Goal: Task Accomplishment & Management: Use online tool/utility

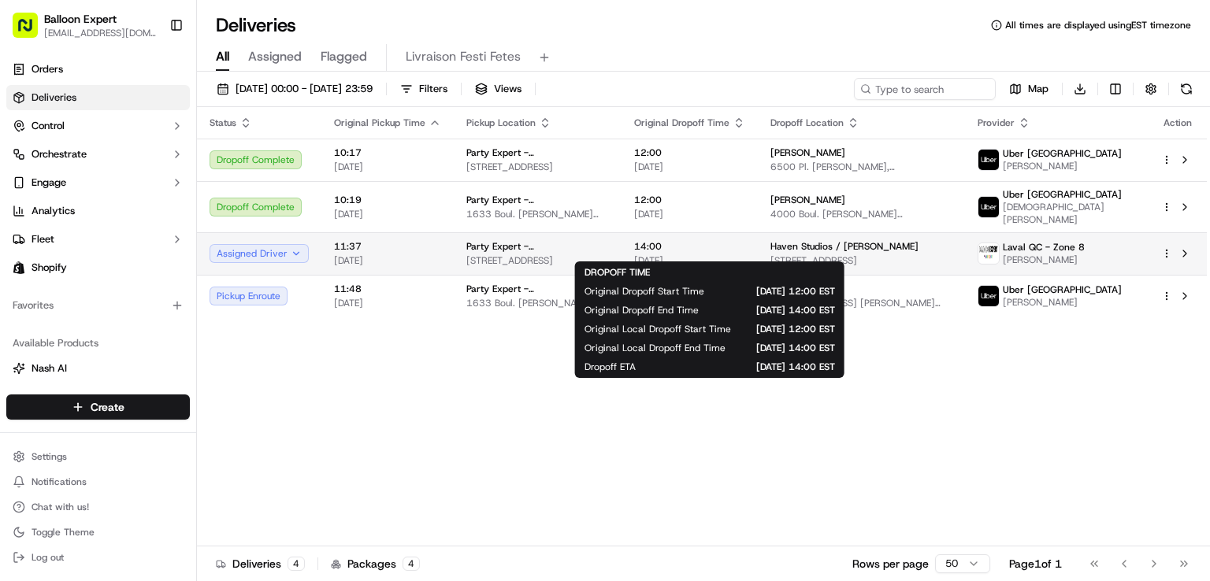
click at [745, 240] on span "14:00" at bounding box center [689, 246] width 111 height 13
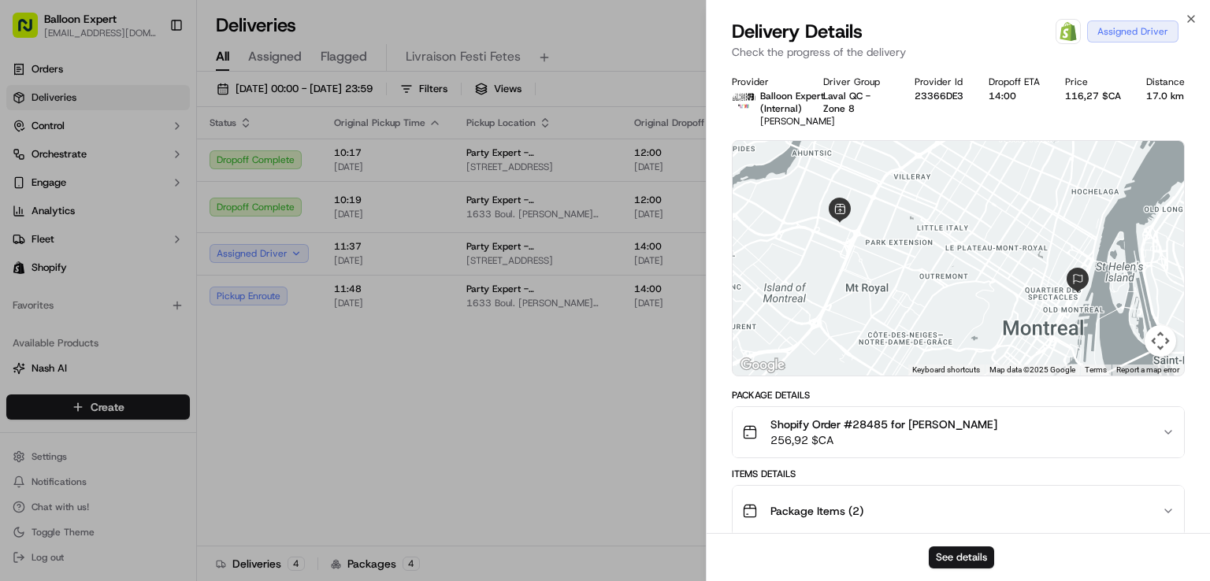
scroll to position [315, 0]
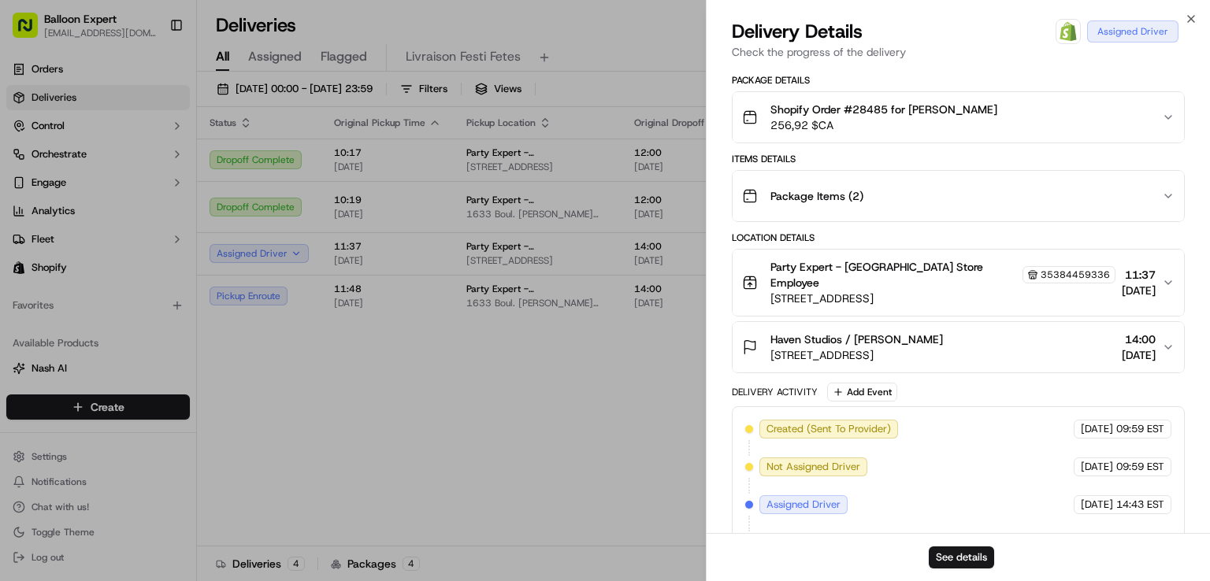
click at [1169, 354] on icon "button" at bounding box center [1168, 347] width 13 height 13
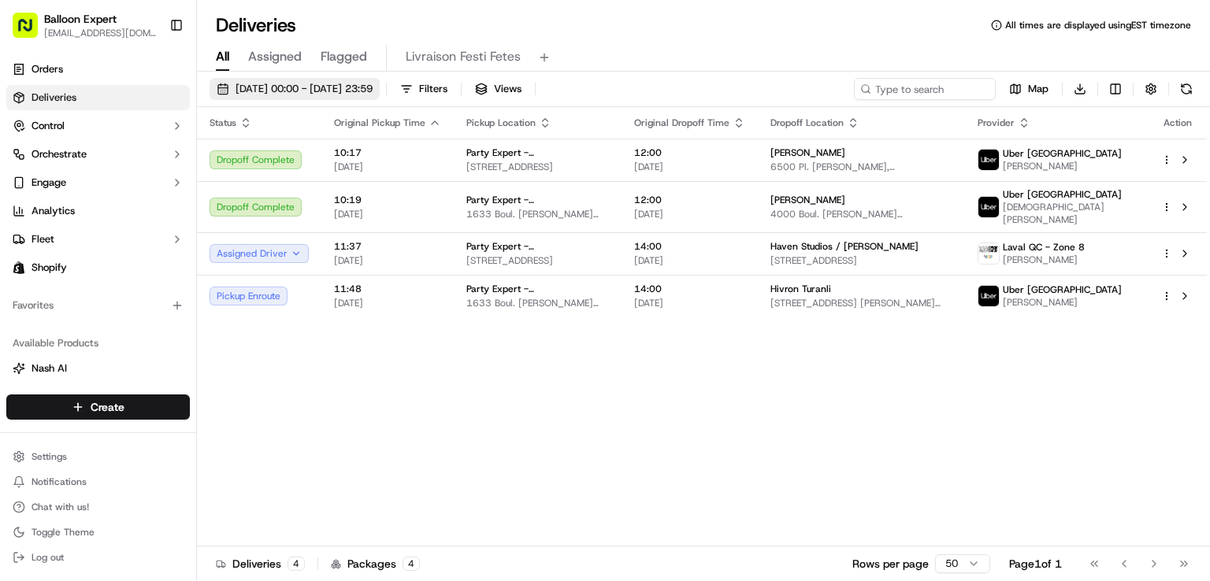
click at [372, 86] on span "[DATE] 00:00 - [DATE] 23:59" at bounding box center [303, 89] width 137 height 14
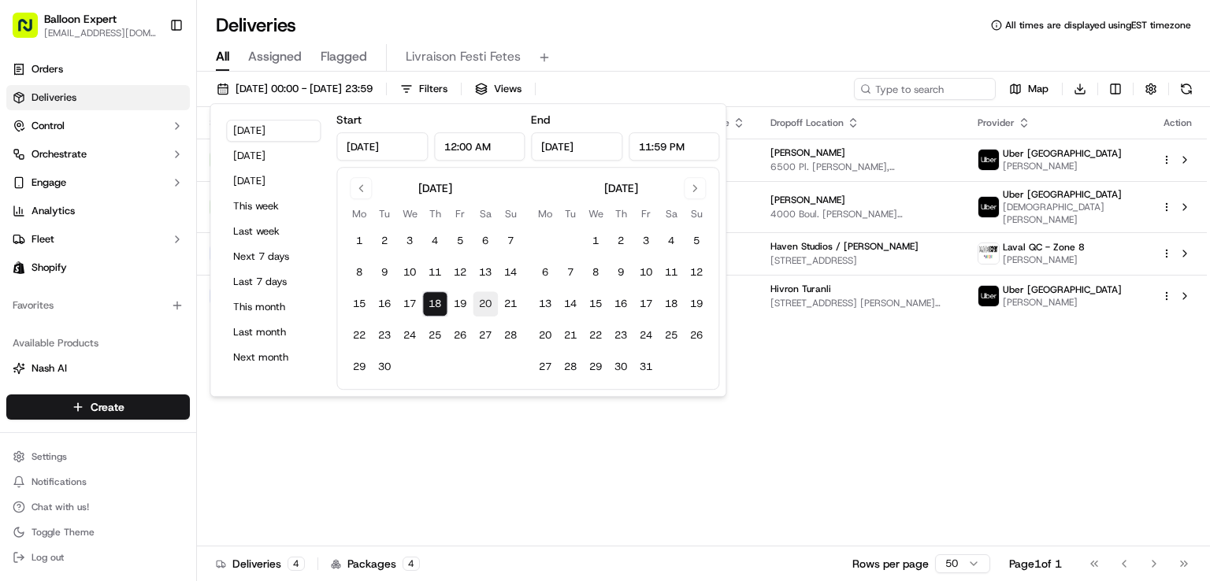
click at [493, 304] on button "20" at bounding box center [484, 303] width 25 height 25
type input "[DATE]"
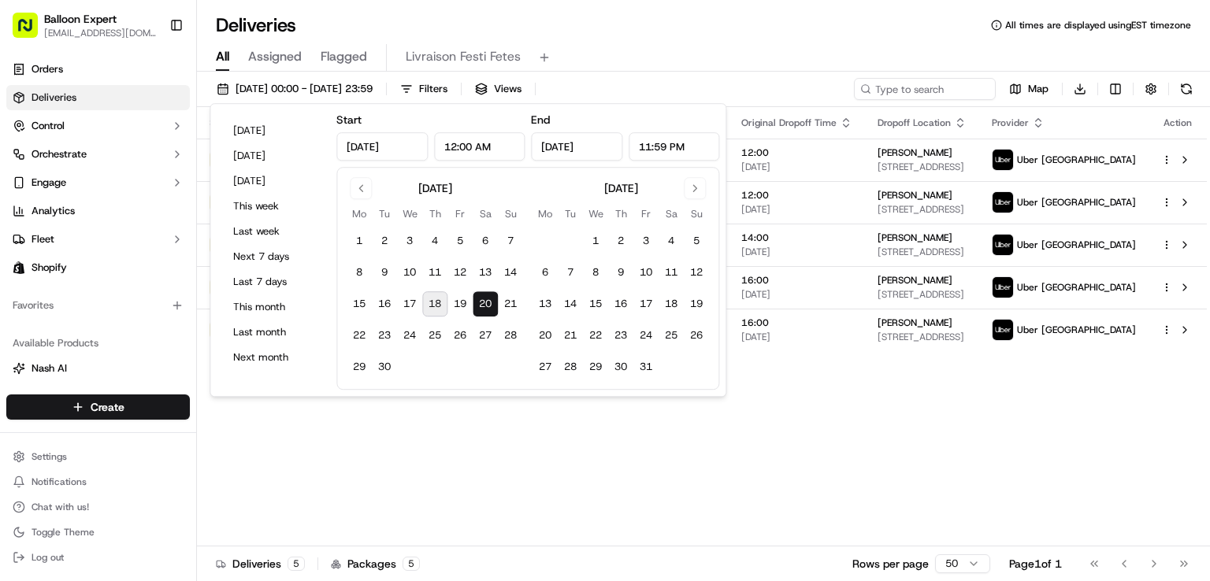
click at [432, 309] on button "18" at bounding box center [434, 303] width 25 height 25
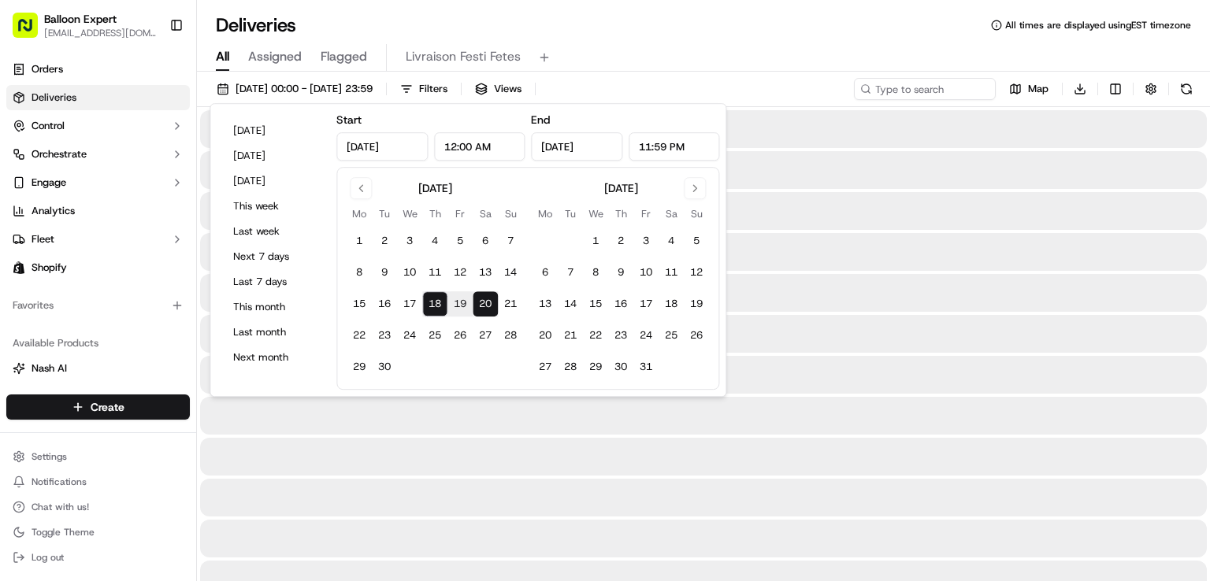
type input "[DATE]"
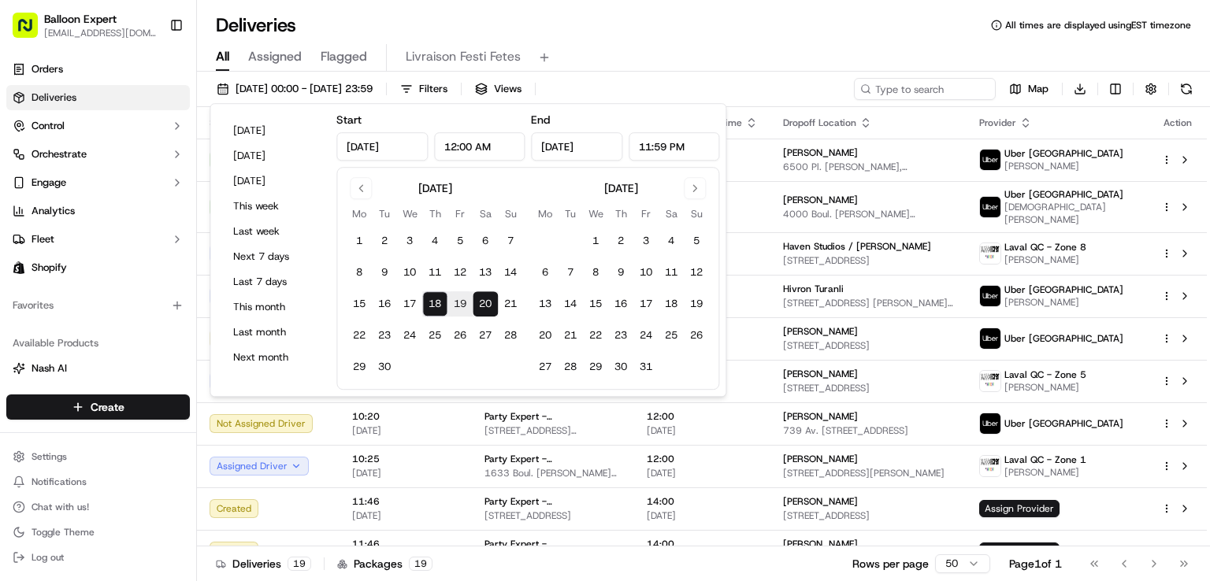
click at [622, 57] on div "All Assigned Flagged Livraison Festi Fetes" at bounding box center [703, 58] width 1013 height 28
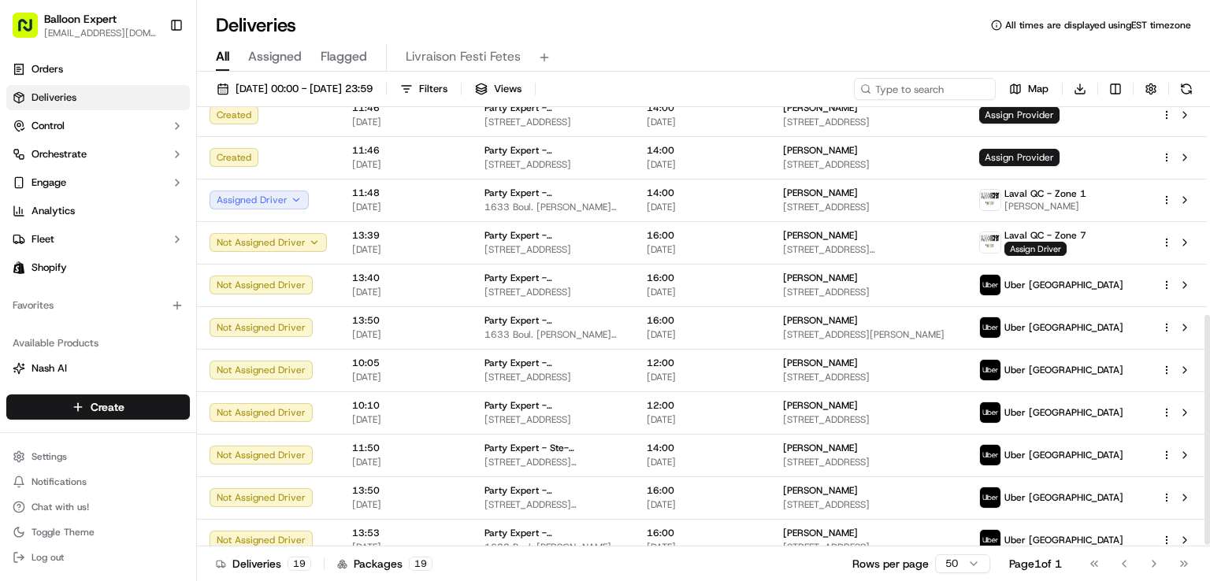
scroll to position [400, 0]
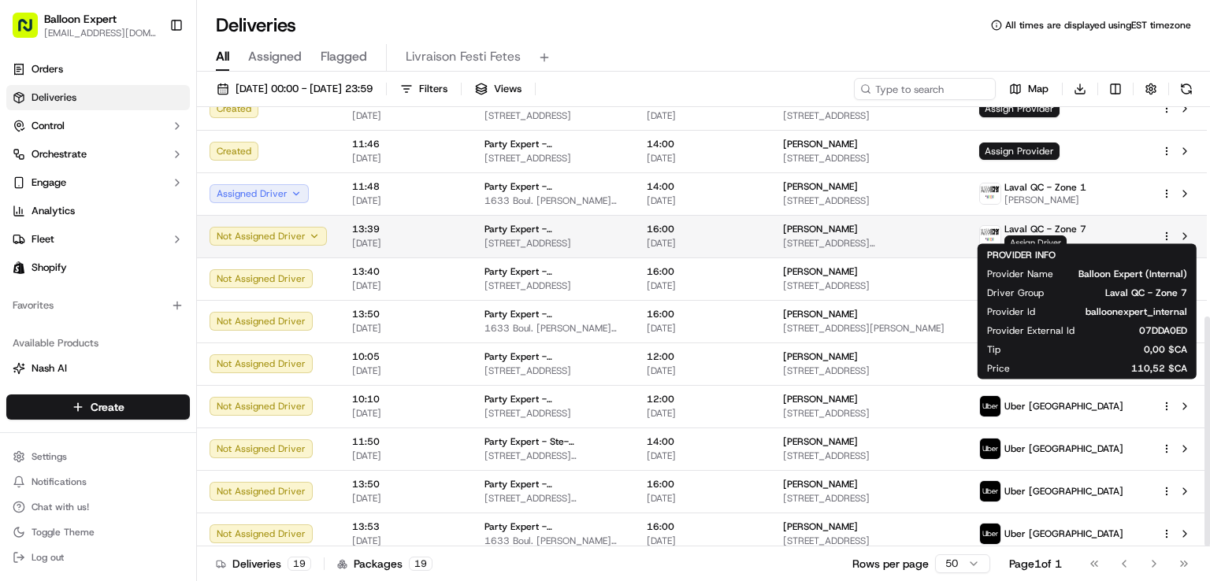
click at [1066, 235] on span "Assign Driver" at bounding box center [1035, 242] width 62 height 14
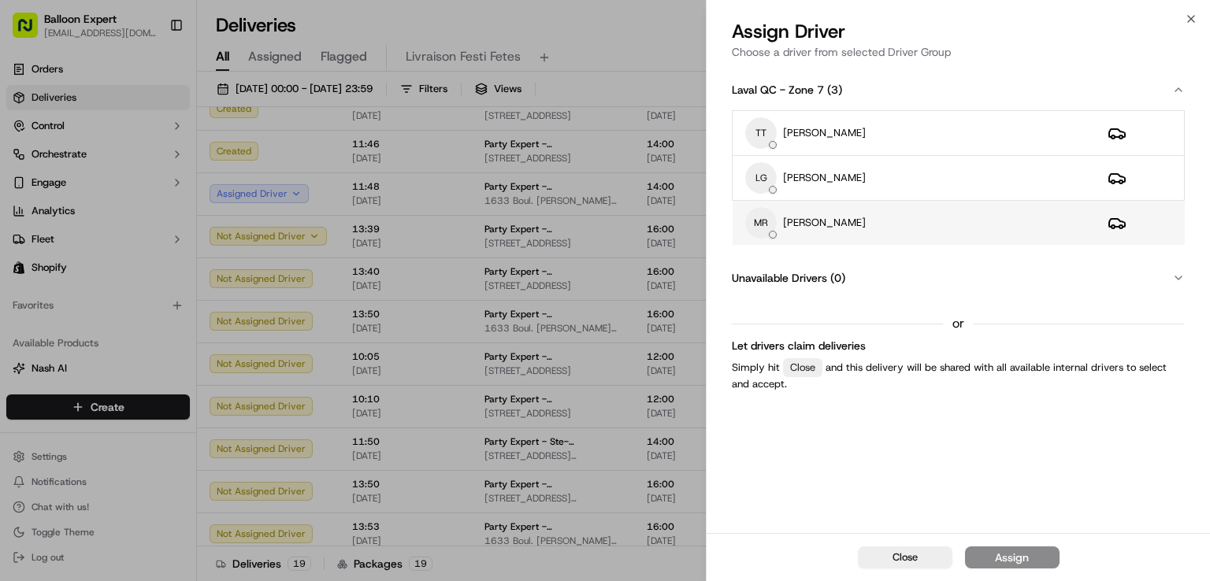
click at [1080, 219] on div "[PERSON_NAME]" at bounding box center [913, 222] width 337 height 31
click at [1012, 554] on div "Assign" at bounding box center [1012, 558] width 34 height 16
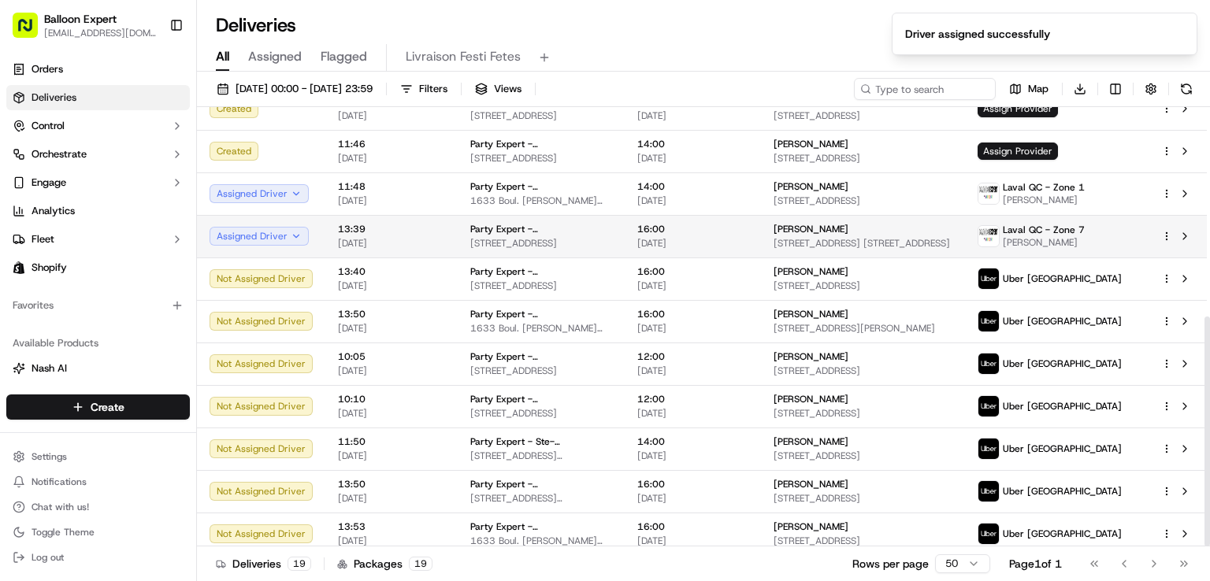
click at [863, 215] on td "[PERSON_NAME] [STREET_ADDRESS] [STREET_ADDRESS]" at bounding box center [863, 236] width 205 height 43
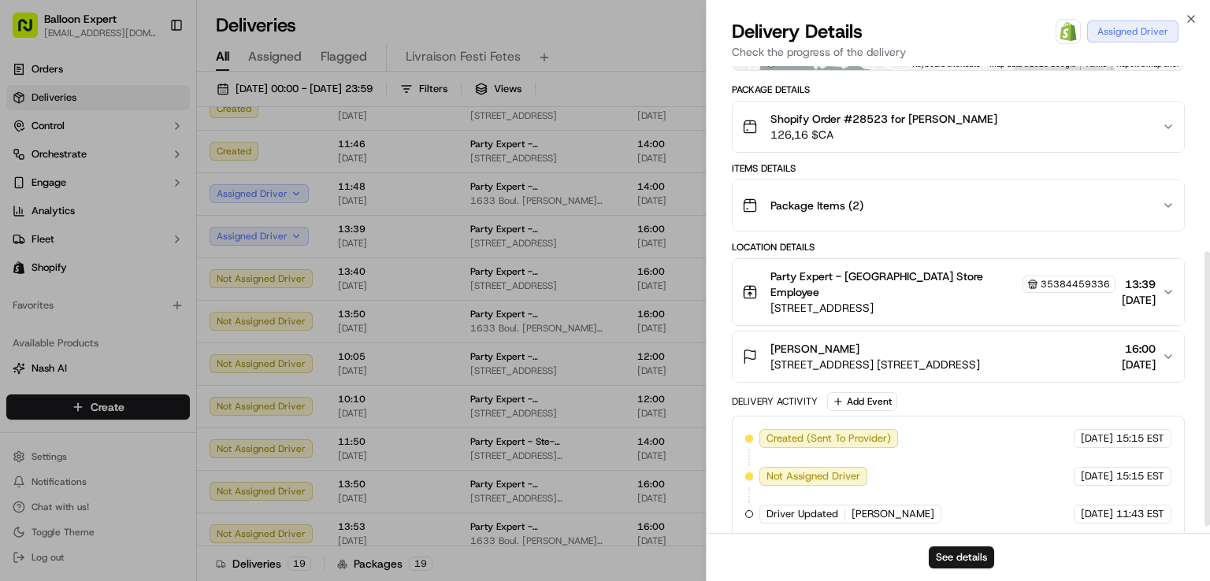
scroll to position [315, 0]
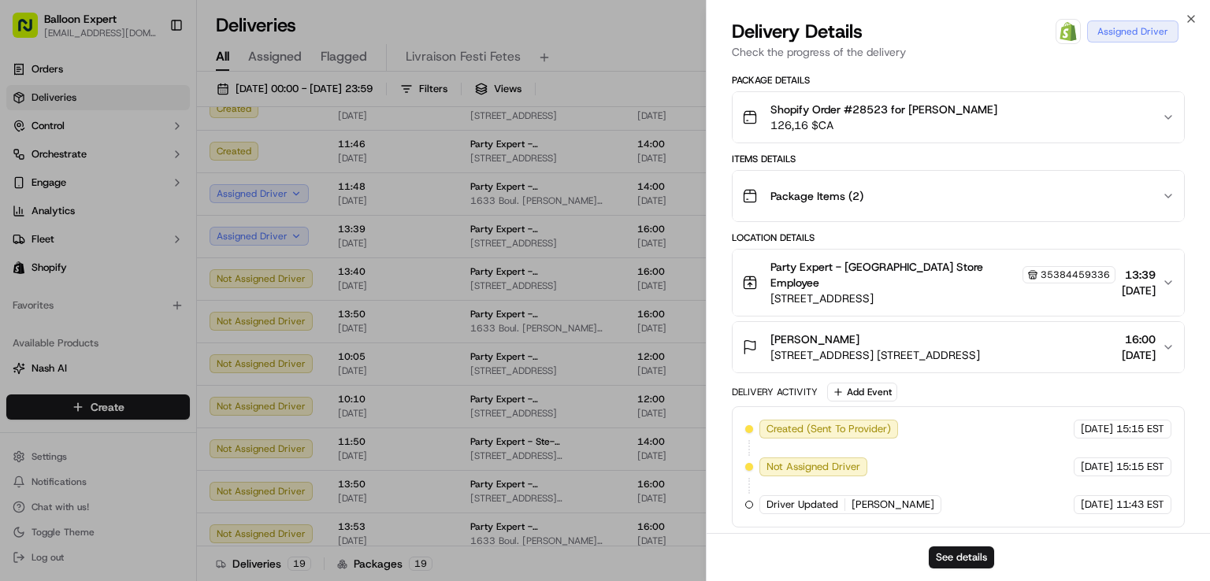
click at [1162, 349] on button "[PERSON_NAME] [STREET_ADDRESS] [GEOGRAPHIC_DATA] 2S4, [GEOGRAPHIC_DATA] 16:00 […" at bounding box center [957, 347] width 451 height 50
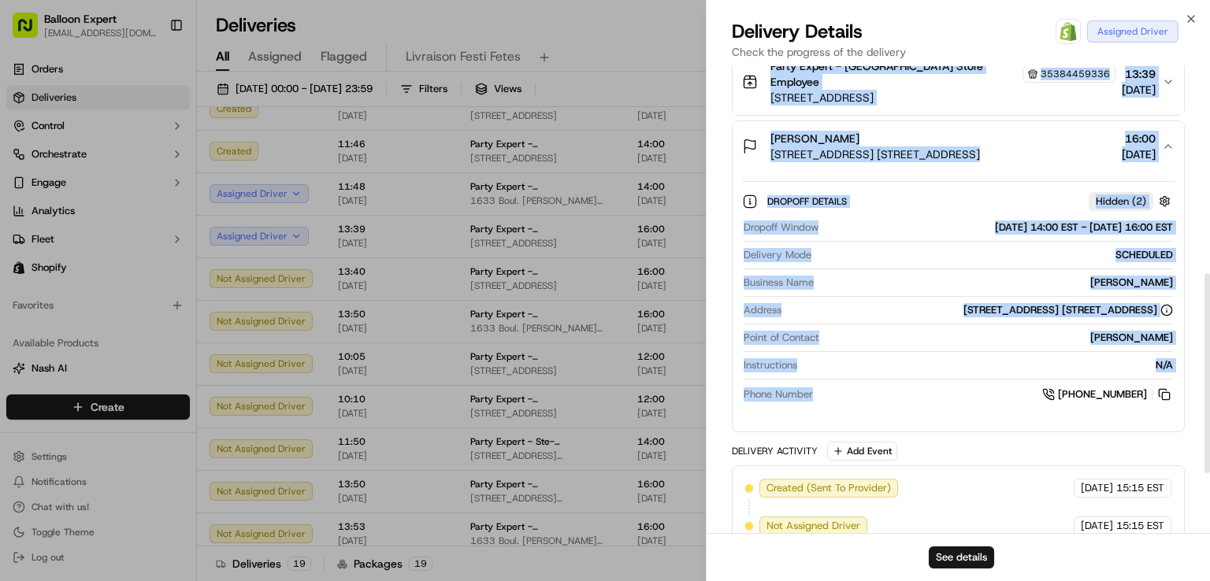
scroll to position [551, 0]
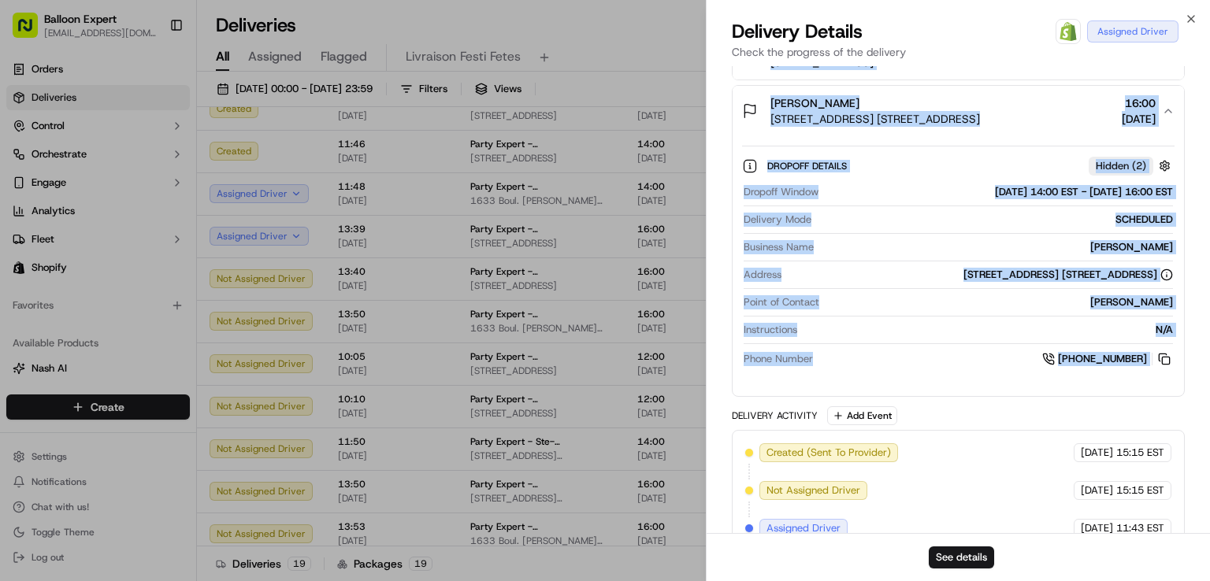
drag, startPoint x: 725, startPoint y: 262, endPoint x: 1169, endPoint y: 383, distance: 459.4
click at [1169, 383] on div "Provider Balloon Expert (Internal) [PERSON_NAME] Driver Group [GEOGRAPHIC_DATA]…" at bounding box center [957, 57] width 503 height 1084
click at [1191, 17] on icon "button" at bounding box center [1190, 19] width 13 height 13
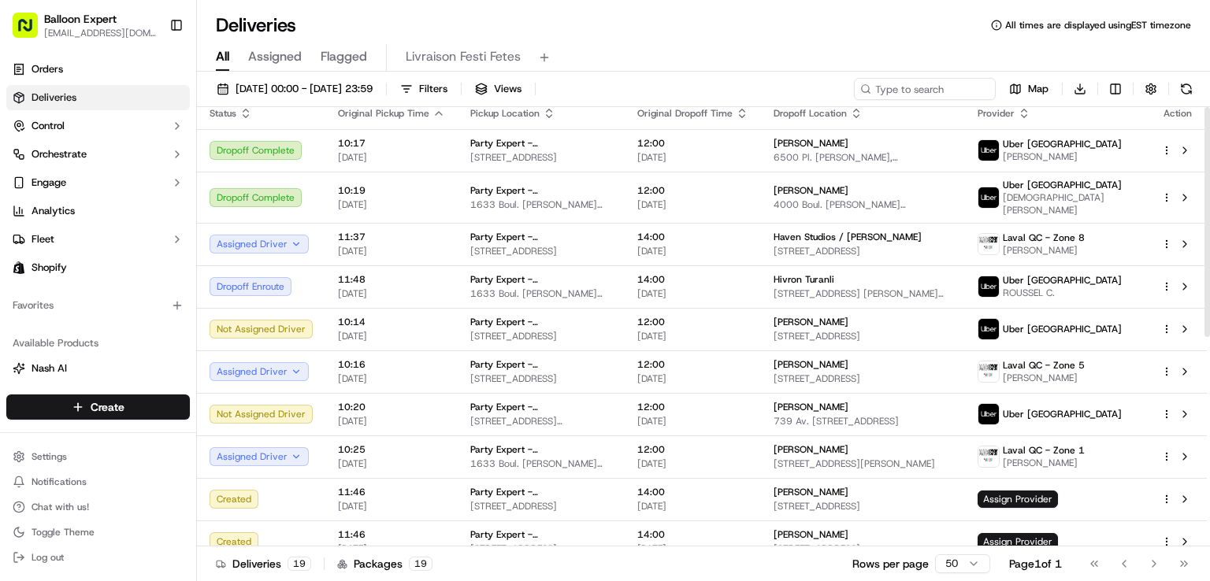
scroll to position [0, 0]
